Goal: Check status

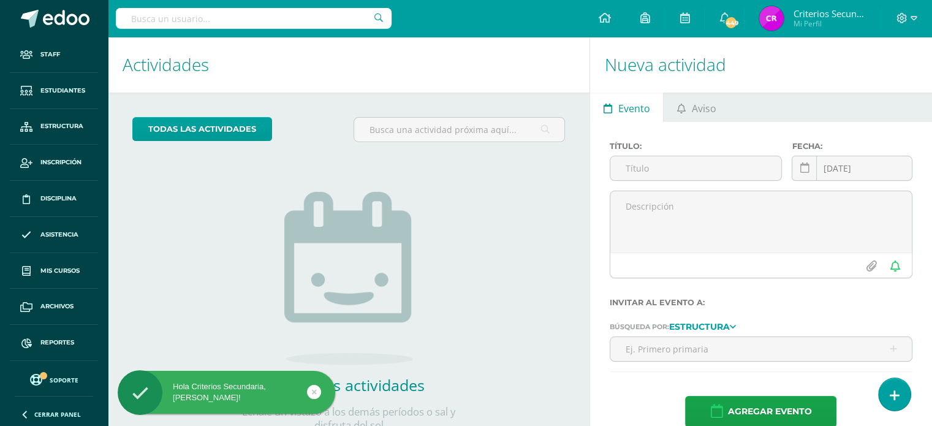
click at [211, 21] on input "text" at bounding box center [254, 18] width 276 height 21
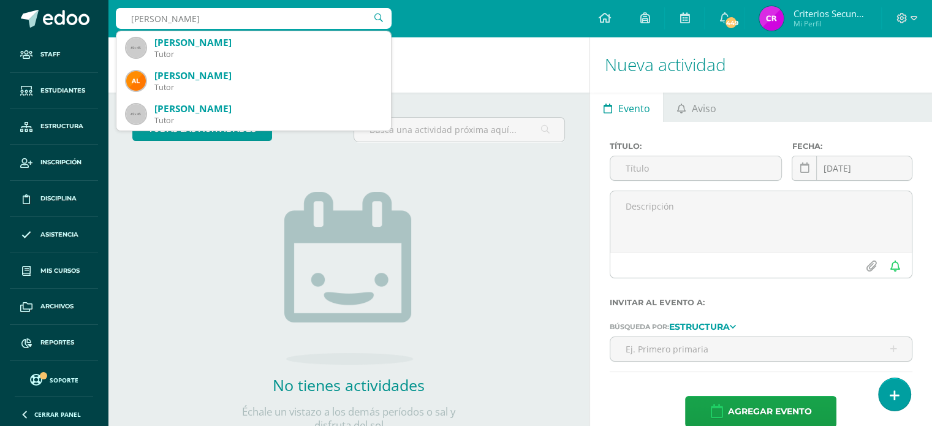
type input "karin adria"
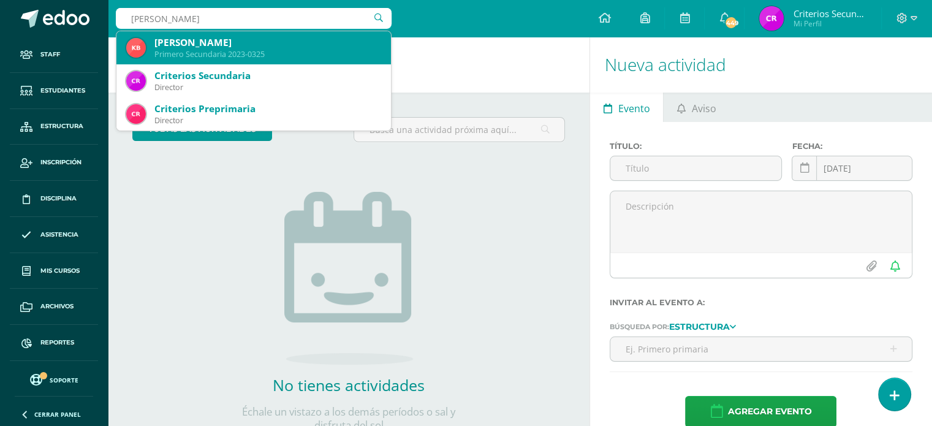
click at [209, 55] on div "Primero Secundaria 2023-0325" at bounding box center [267, 54] width 227 height 10
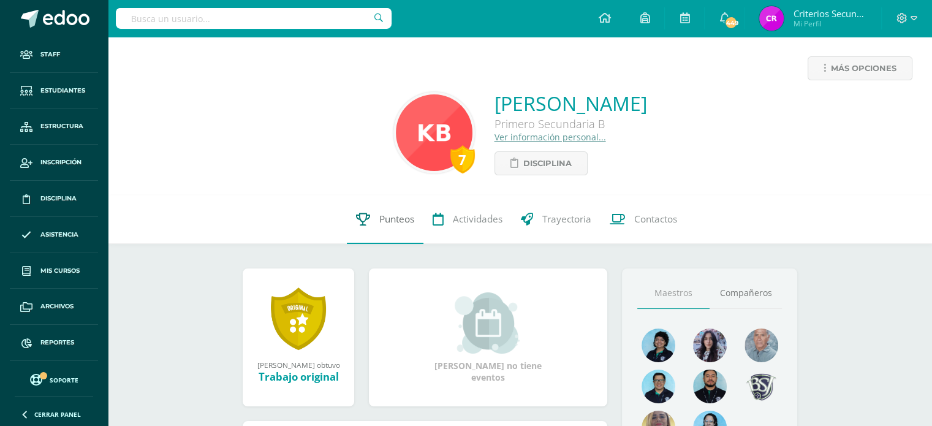
click at [389, 222] on span "Punteos" at bounding box center [396, 219] width 35 height 13
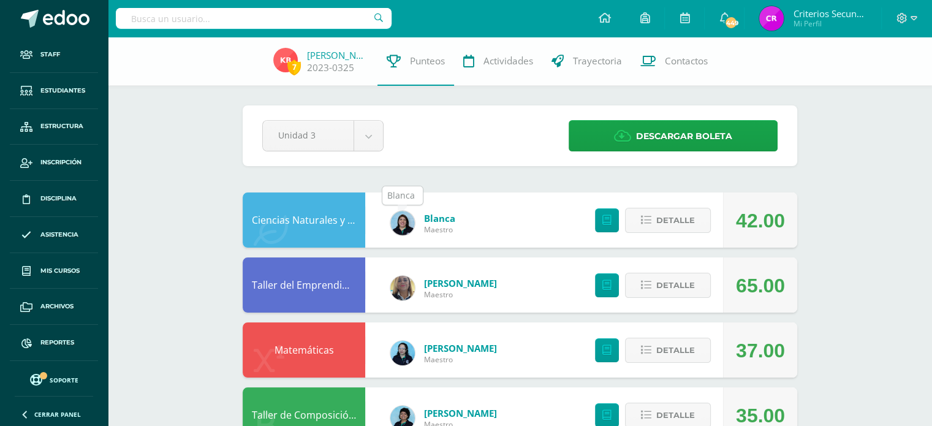
scroll to position [61, 0]
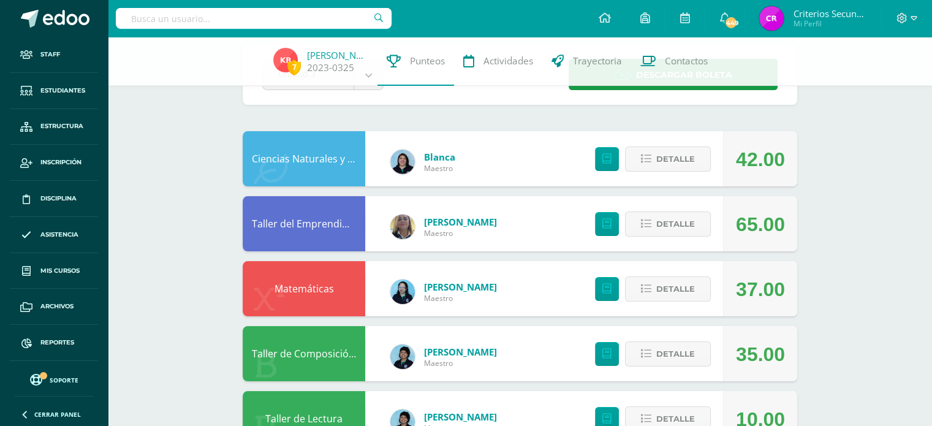
drag, startPoint x: 784, startPoint y: 221, endPoint x: 732, endPoint y: 220, distance: 51.5
click at [732, 220] on div "65.00" at bounding box center [760, 223] width 74 height 55
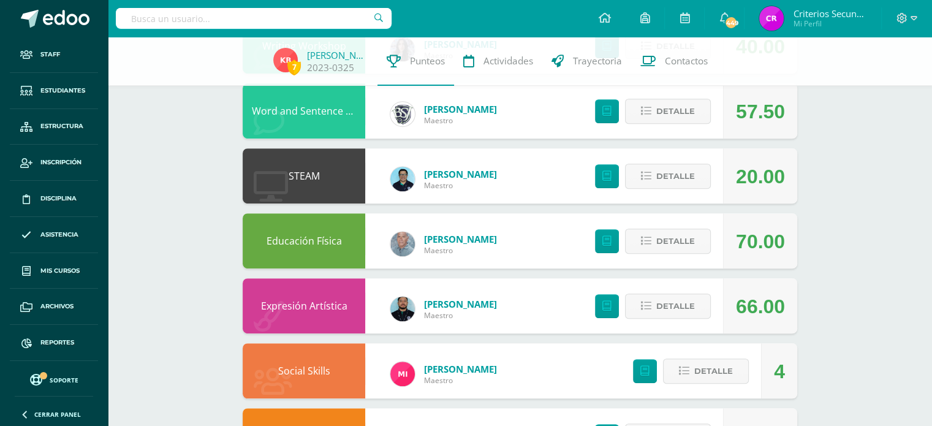
scroll to position [690, 0]
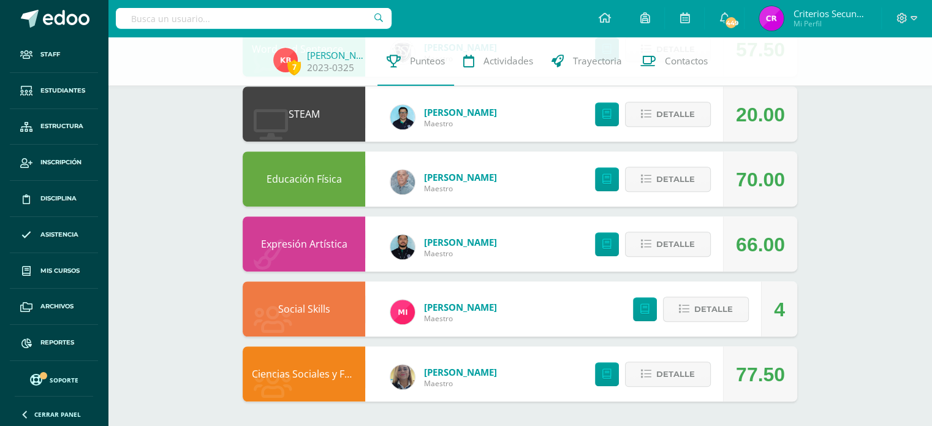
drag, startPoint x: 783, startPoint y: 370, endPoint x: 728, endPoint y: 373, distance: 55.2
click at [728, 373] on div "77.50" at bounding box center [760, 373] width 74 height 55
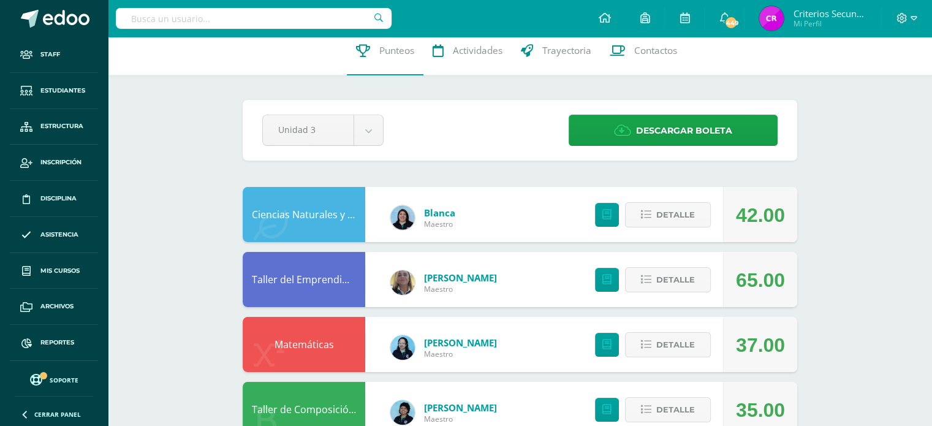
scroll to position [0, 0]
